Goal: Contribute content

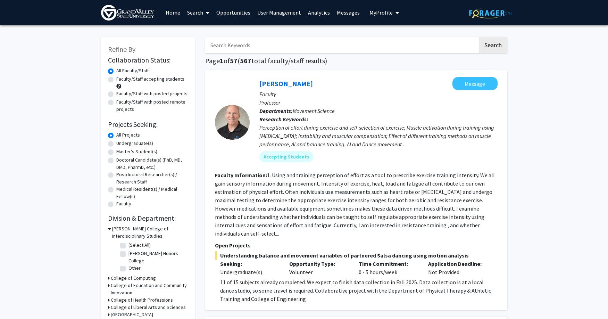
click at [139, 15] on img at bounding box center [127, 13] width 53 height 16
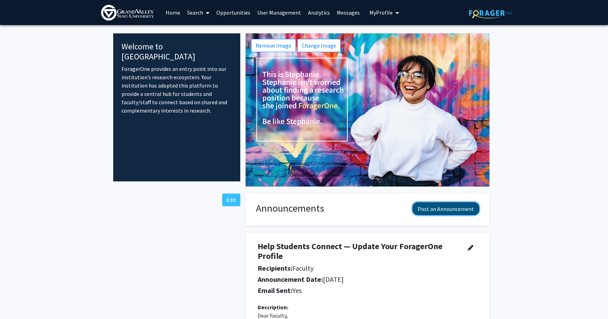
click at [447, 209] on button "Post an Announcement" at bounding box center [445, 208] width 67 height 13
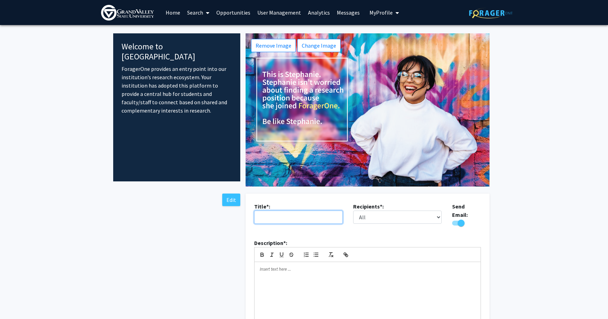
click at [322, 217] on input "text" at bounding box center [298, 216] width 88 height 13
type input "Welcome Back!"
click at [339, 267] on p at bounding box center [367, 269] width 215 height 6
click at [140, 10] on img at bounding box center [127, 13] width 53 height 16
click at [117, 19] on img at bounding box center [127, 13] width 53 height 16
